Goal: Task Accomplishment & Management: Manage account settings

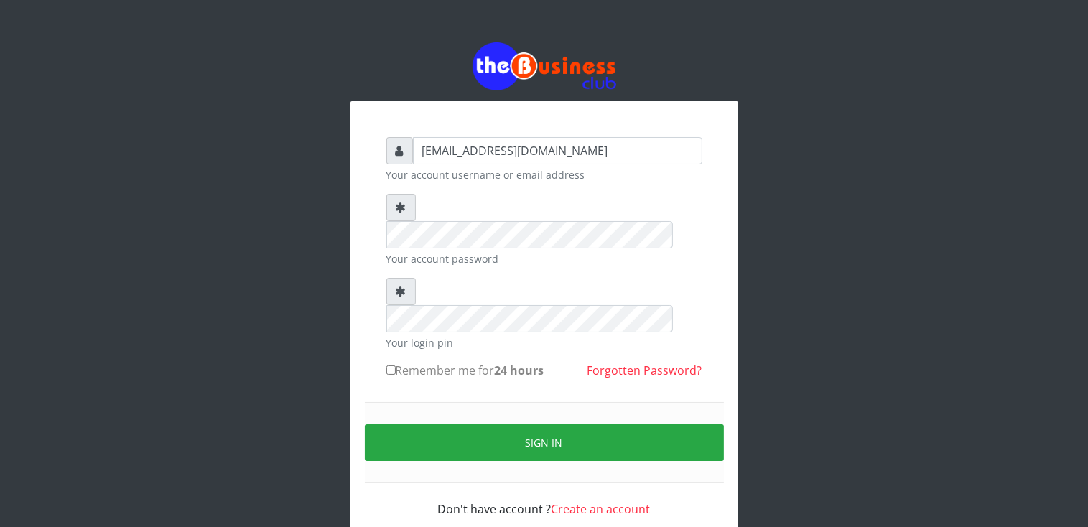
type input "talk2mesoji@yahoo.com"
click at [450, 362] on label "Remember me for 24 hours" at bounding box center [465, 370] width 158 height 17
click at [396, 366] on input "Remember me for 24 hours" at bounding box center [390, 370] width 9 height 9
checkbox input "true"
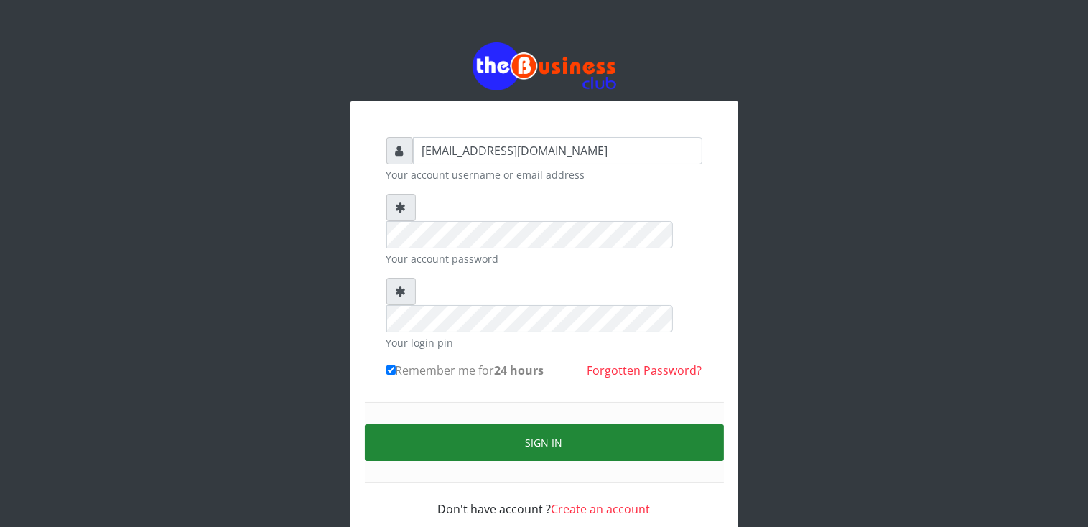
click at [549, 424] on button "Sign in" at bounding box center [544, 442] width 359 height 37
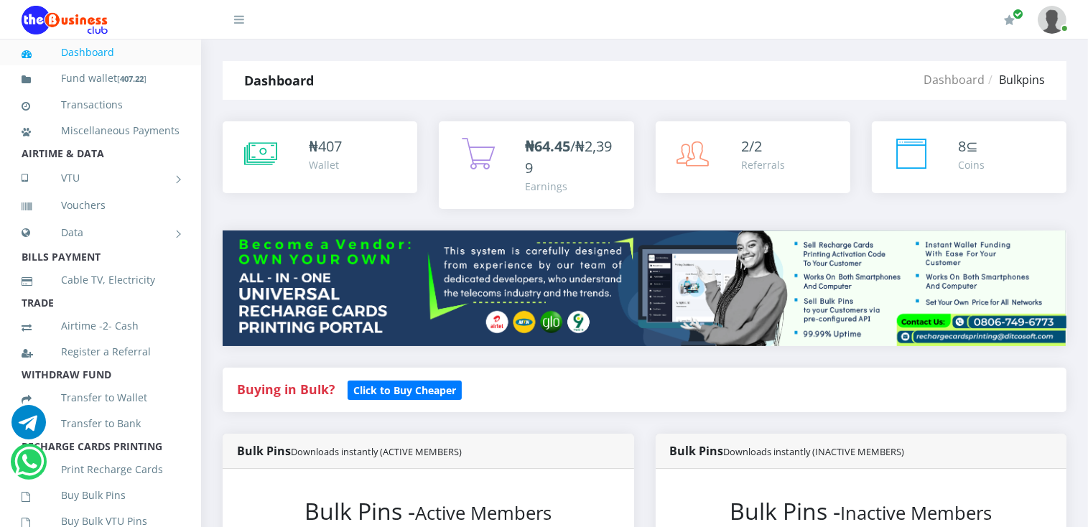
drag, startPoint x: 1094, startPoint y: 38, endPoint x: 1093, endPoint y: 52, distance: 14.4
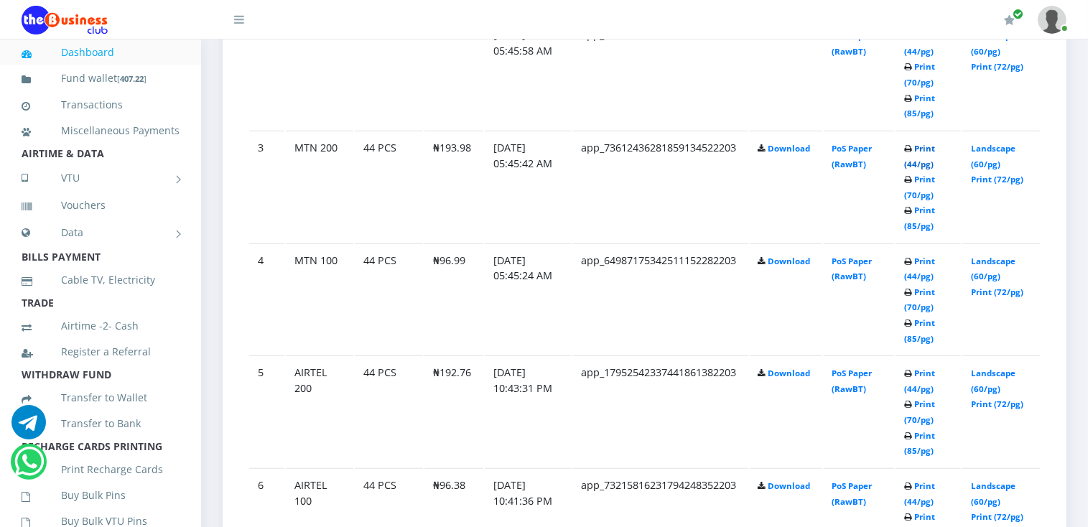
scroll to position [1017, 0]
